Goal: Information Seeking & Learning: Compare options

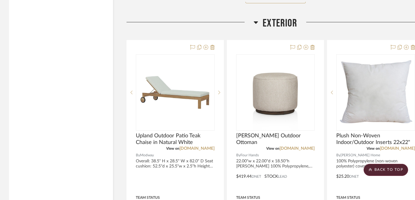
scroll to position [8773, 0]
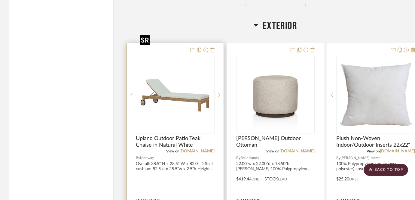
click at [177, 65] on img "0" at bounding box center [175, 94] width 75 height 75
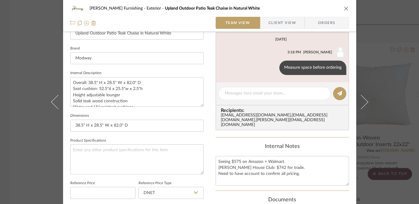
scroll to position [181, 0]
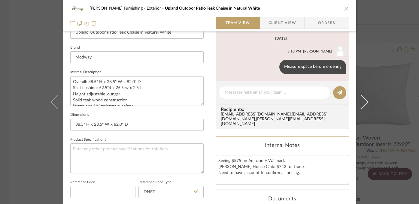
click at [24, 158] on div "[PERSON_NAME] Furnishing Exterior Upland Outdoor Patio Teak Chaise in Natural W…" at bounding box center [209, 102] width 419 height 204
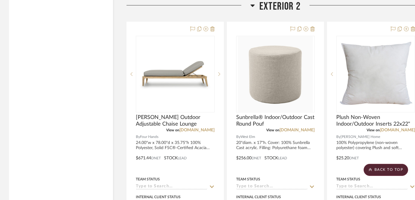
scroll to position [9646, 0]
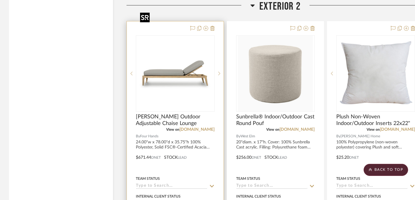
click at [170, 48] on img "0" at bounding box center [175, 73] width 75 height 75
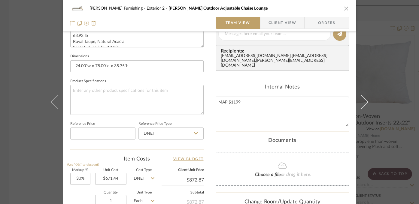
scroll to position [240, 0]
click at [22, 143] on div "[PERSON_NAME] Furnishing Exterior 2 [PERSON_NAME] Outdoor Adjustable Chaise Lou…" at bounding box center [209, 102] width 419 height 204
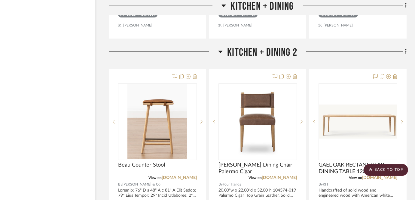
scroll to position [4239, 18]
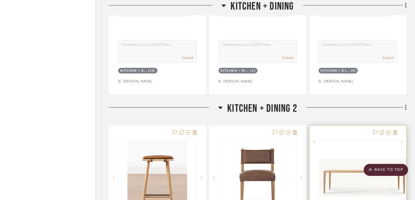
click at [0, 0] on img at bounding box center [0, 0] width 0 height 0
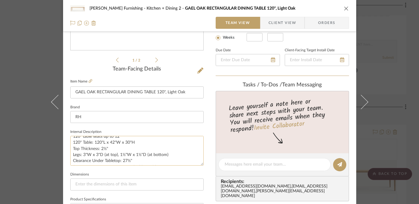
scroll to position [49, 0]
click at [16, 153] on div "[PERSON_NAME] Furnishing Kitchen + Dining 2 GAEL OAK RECTANGULAR DINING TABLE 1…" at bounding box center [209, 102] width 419 height 204
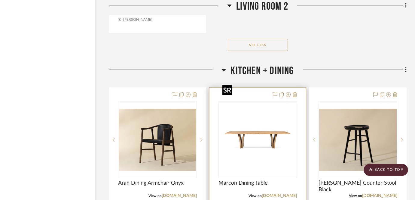
click at [245, 139] on img "0" at bounding box center [257, 139] width 75 height 75
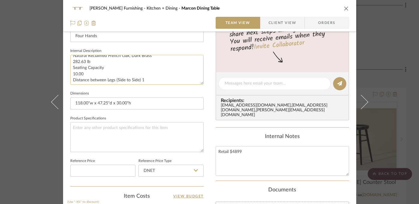
scroll to position [20, 0]
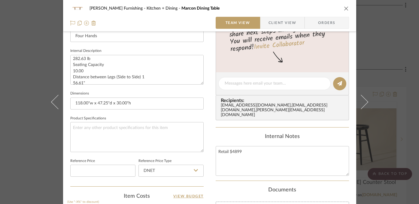
click at [7, 66] on div "[PERSON_NAME] Furnishing Kitchen + Dining Marcon Dining Table Team View Client …" at bounding box center [209, 102] width 419 height 204
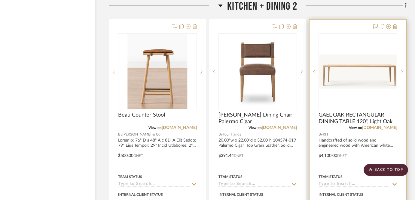
click at [366, 57] on img "0" at bounding box center [358, 71] width 78 height 34
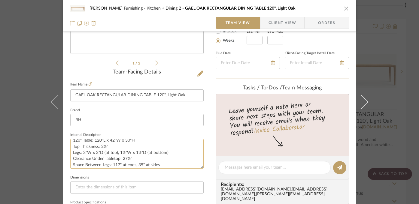
scroll to position [55, 0]
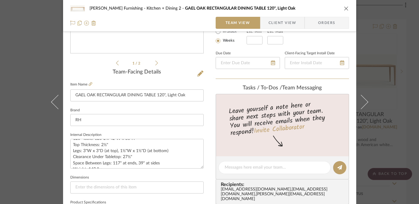
click at [27, 147] on div "[PERSON_NAME] Furnishing Kitchen + Dining 2 GAEL OAK RECTANGULAR DINING TABLE 1…" at bounding box center [209, 102] width 419 height 204
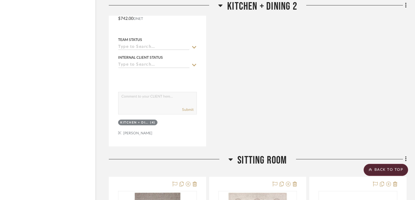
scroll to position [4834, 18]
